Goal: Transaction & Acquisition: Purchase product/service

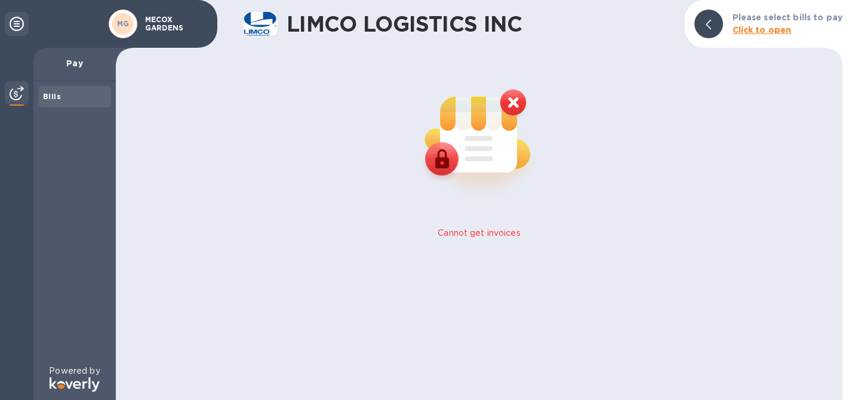
click at [72, 63] on p "Pay" at bounding box center [74, 63] width 63 height 12
click at [70, 70] on div "Pay" at bounding box center [74, 64] width 82 height 33
click at [11, 103] on div at bounding box center [17, 94] width 24 height 26
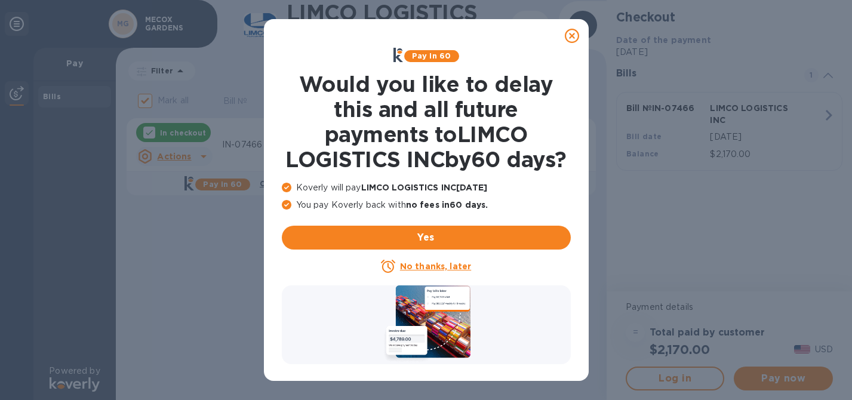
click at [573, 40] on icon at bounding box center [572, 36] width 14 height 14
